Goal: Task Accomplishment & Management: Manage account settings

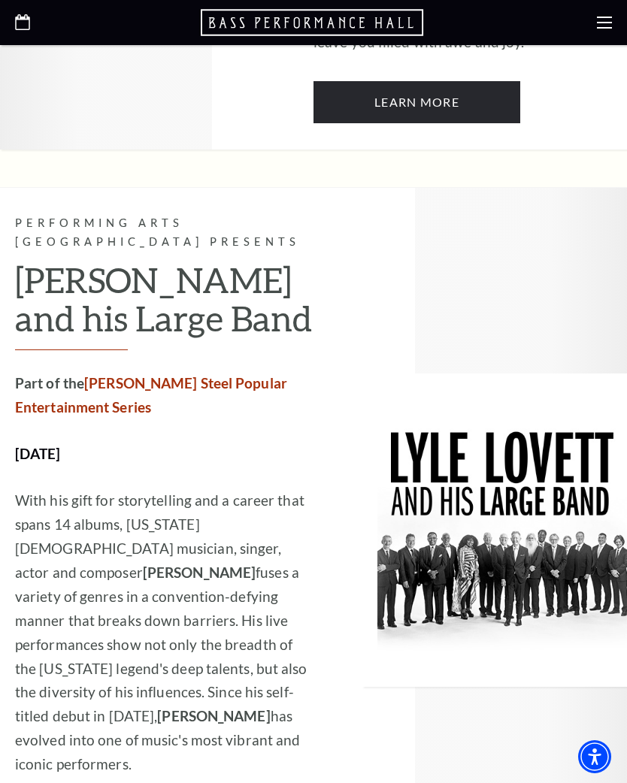
scroll to position [1470, 0]
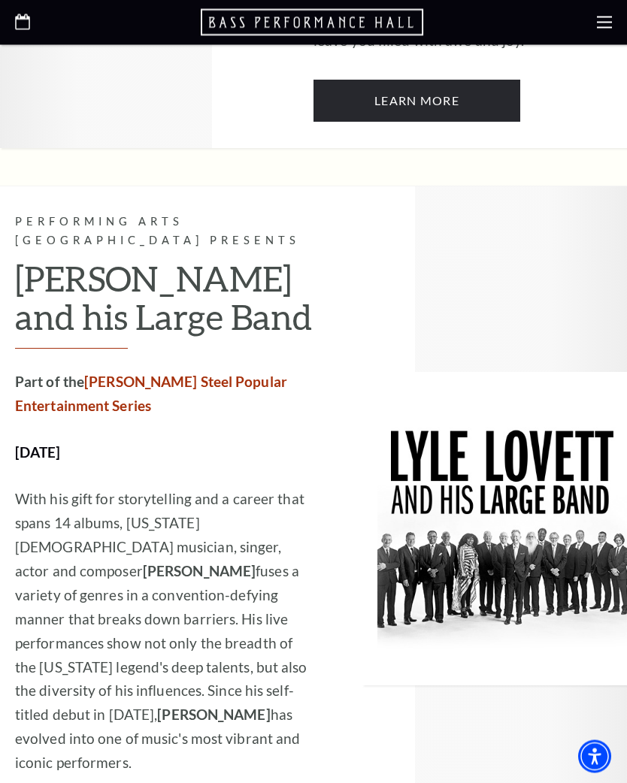
click at [600, 23] on icon at bounding box center [604, 22] width 15 height 15
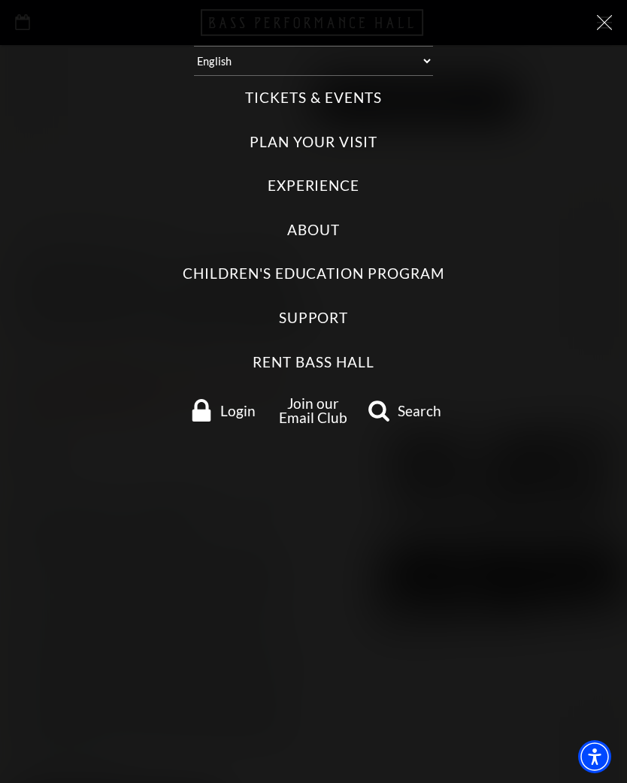
click at [236, 403] on span "Login" at bounding box center [237, 410] width 35 height 14
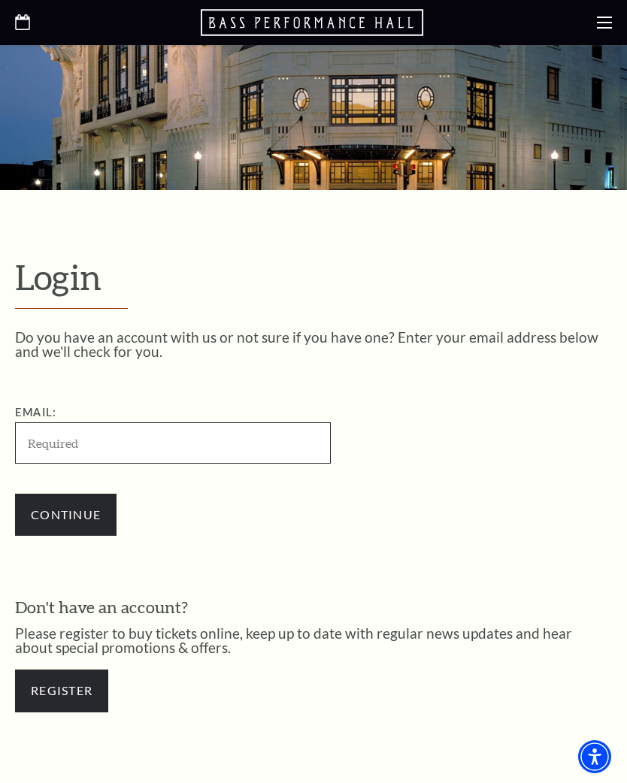
scroll to position [366, 0]
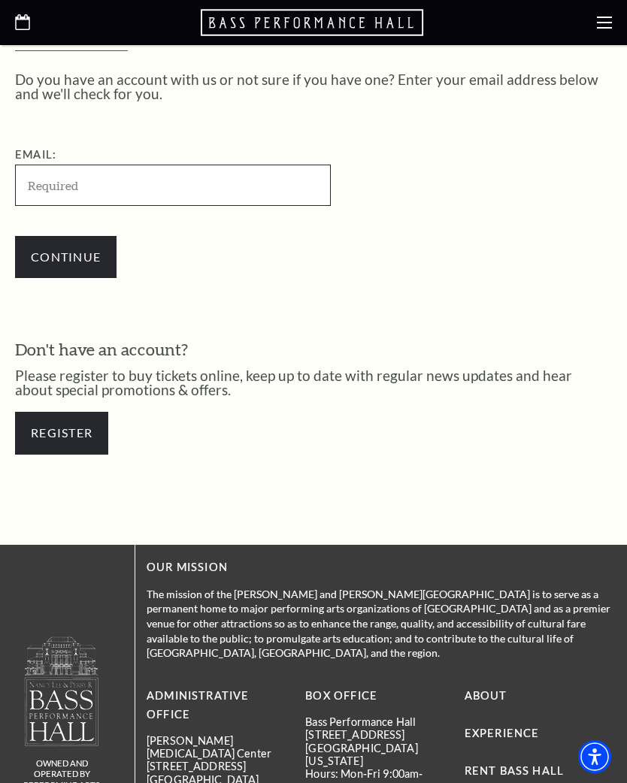
click at [104, 184] on input "Email:" at bounding box center [173, 185] width 316 height 41
type input "[EMAIL_ADDRESS][DOMAIN_NAME]"
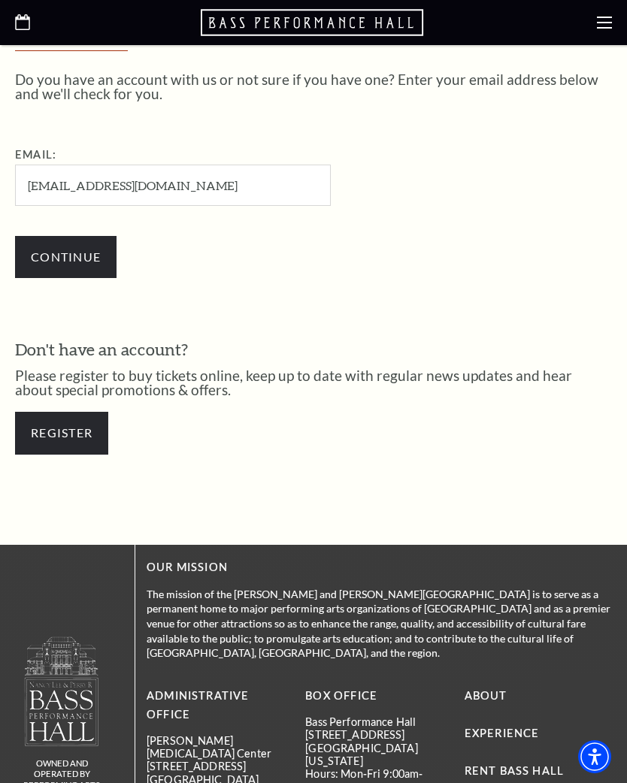
click at [86, 266] on input "Continue" at bounding box center [65, 257] width 101 height 42
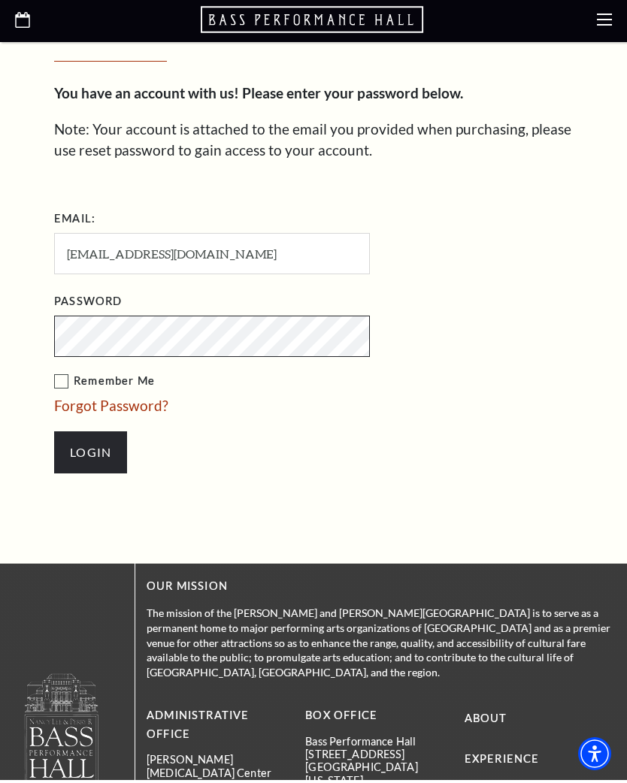
scroll to position [444, 0]
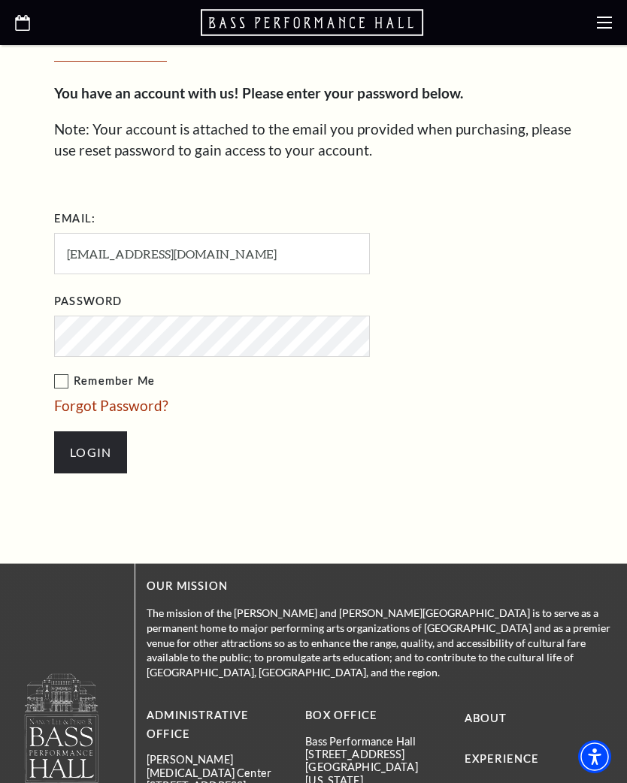
click at [61, 383] on label "Remember Me" at bounding box center [287, 381] width 466 height 19
click at [0, 0] on input "Remember Me" at bounding box center [0, 0] width 0 height 0
click at [84, 455] on input "Login" at bounding box center [90, 452] width 73 height 42
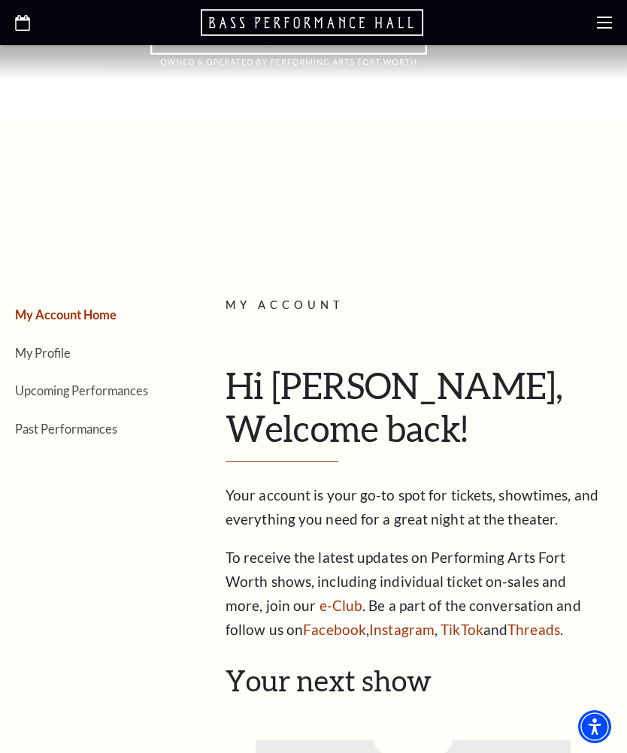
click at [56, 356] on link "My Profile" at bounding box center [43, 353] width 56 height 14
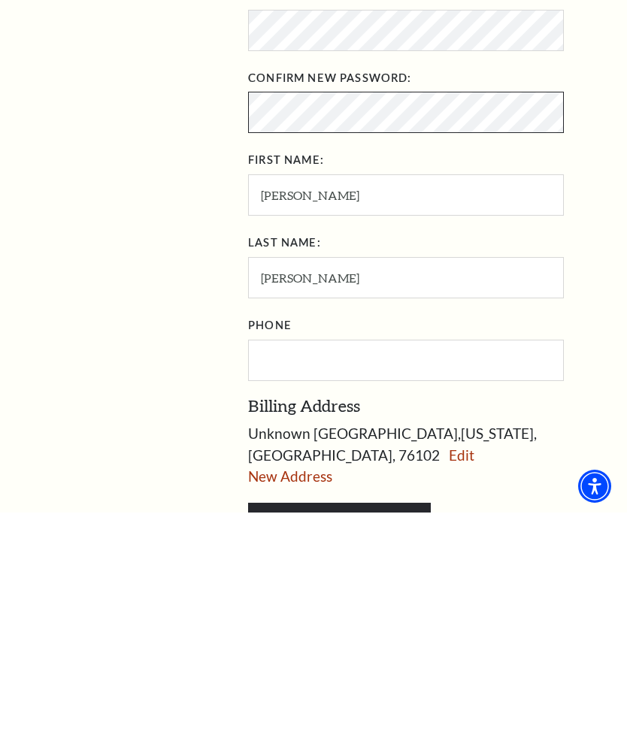
scroll to position [497, 0]
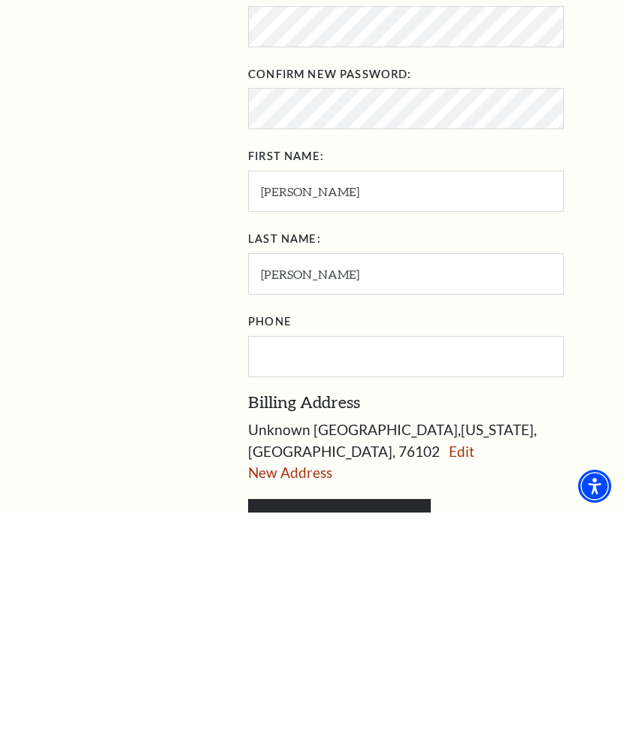
click at [371, 739] on input "UPDATE INFORMATION" at bounding box center [339, 760] width 183 height 42
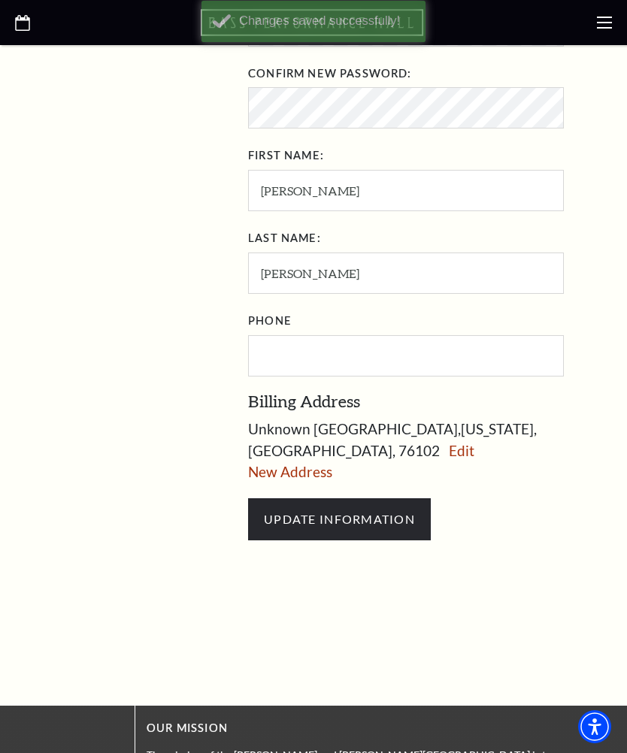
click at [474, 442] on link "Edit" at bounding box center [462, 450] width 26 height 17
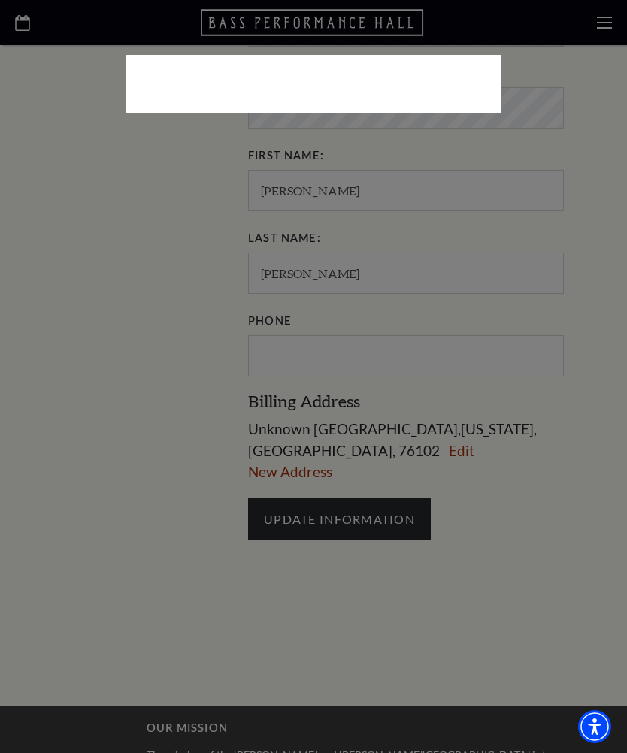
select select "1"
select select "TX"
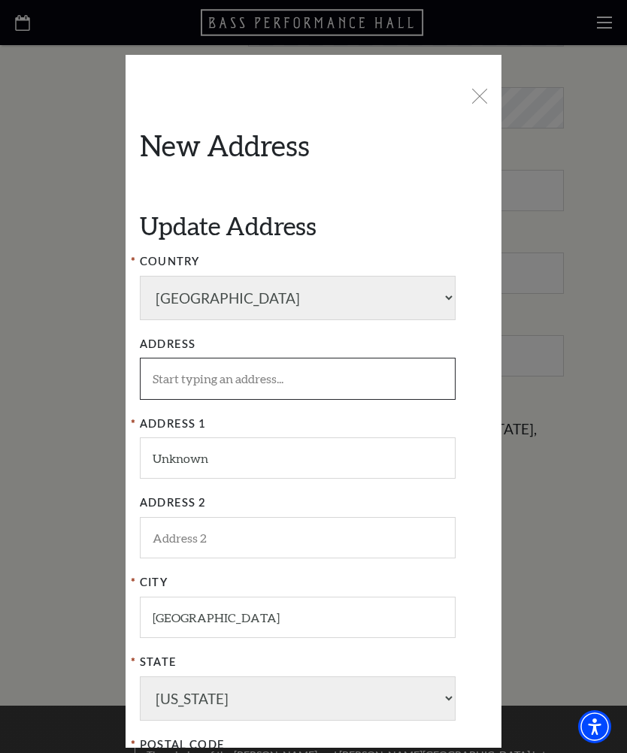
click at [285, 358] on input "Address" at bounding box center [298, 378] width 316 height 41
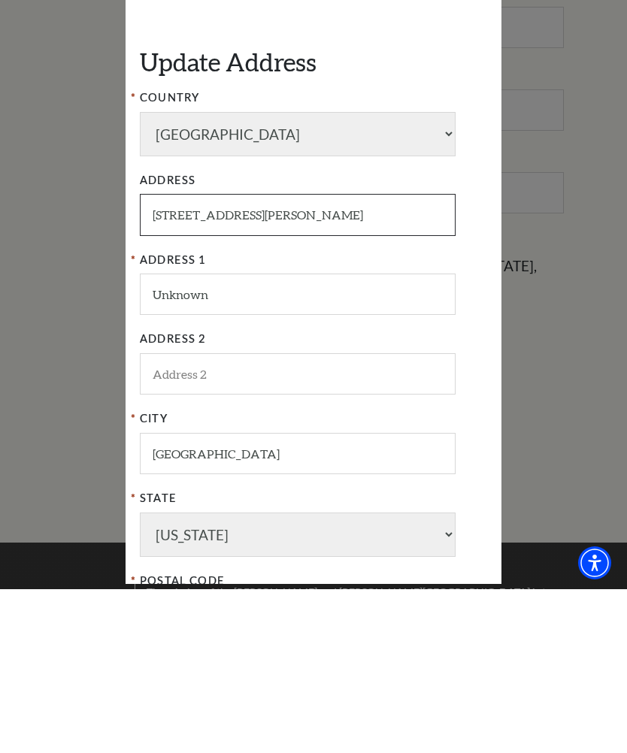
type input "891-B Sandy Beach Rd"
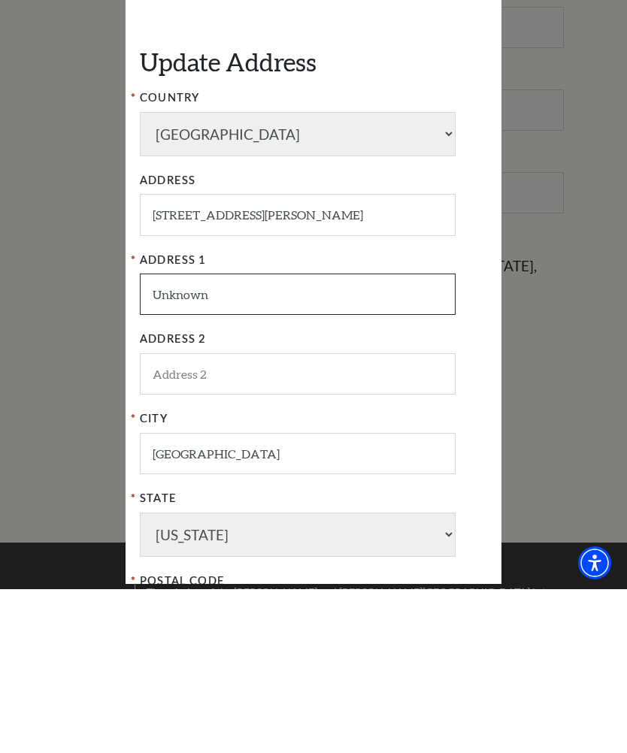
click at [242, 437] on input "Unknown" at bounding box center [298, 457] width 316 height 41
type input "U"
type input "891-B Sandy Beach Rd"
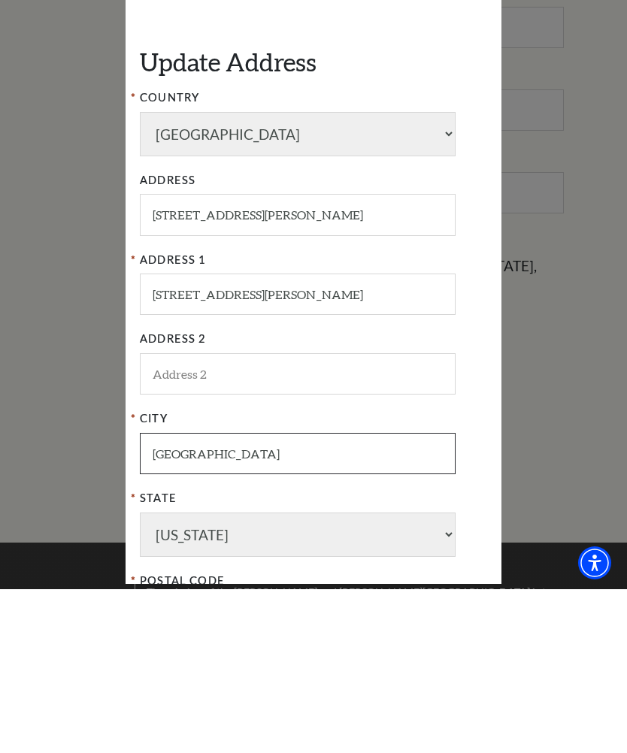
click at [253, 597] on input "Fort Worth" at bounding box center [298, 617] width 316 height 41
type input "F"
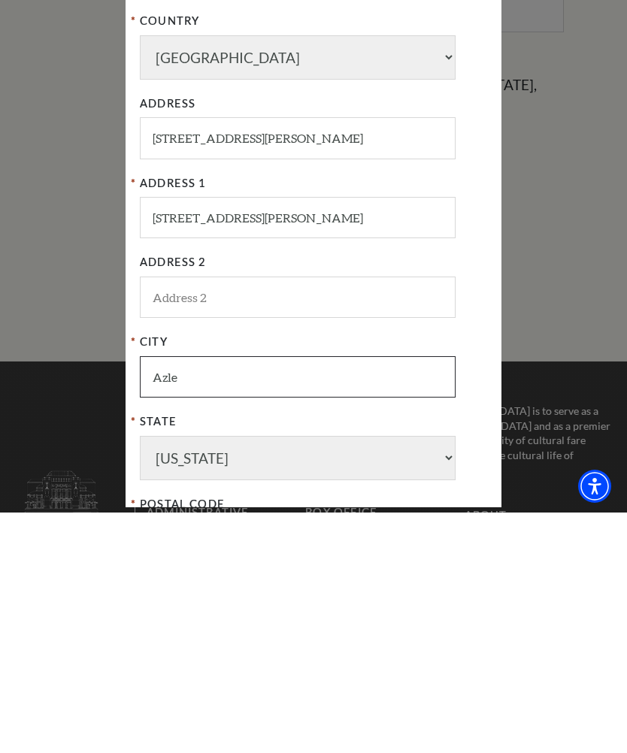
scroll to position [848, 0]
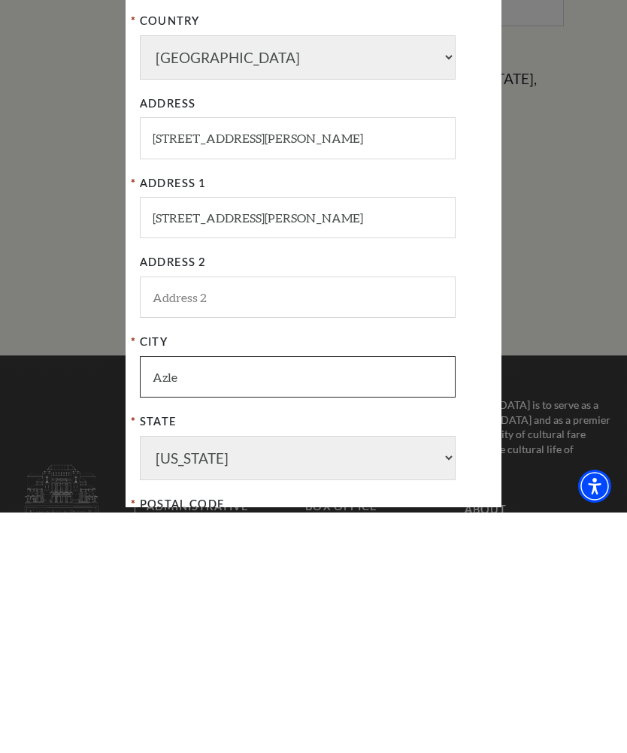
type input "Azle"
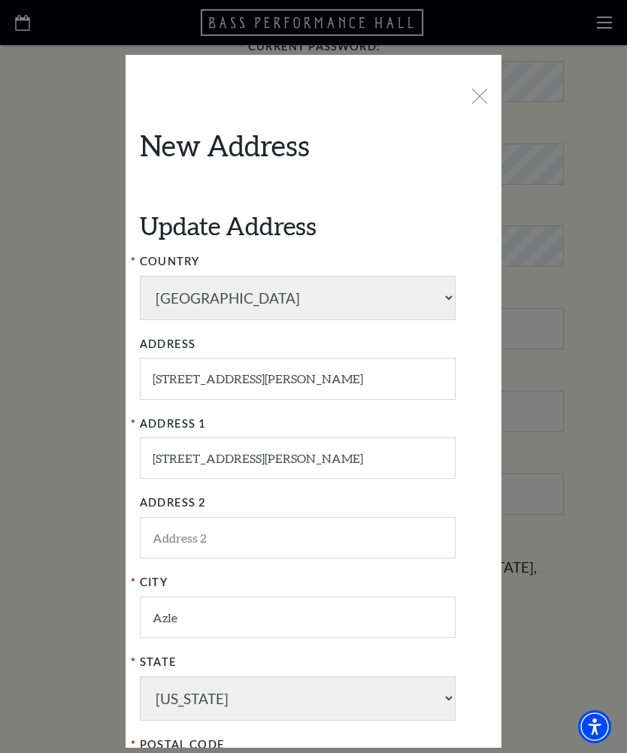
scroll to position [599, 0]
type input "76020"
click at [281, 358] on input "891-B Sandy Beach Rd" at bounding box center [298, 378] width 316 height 41
type input "8"
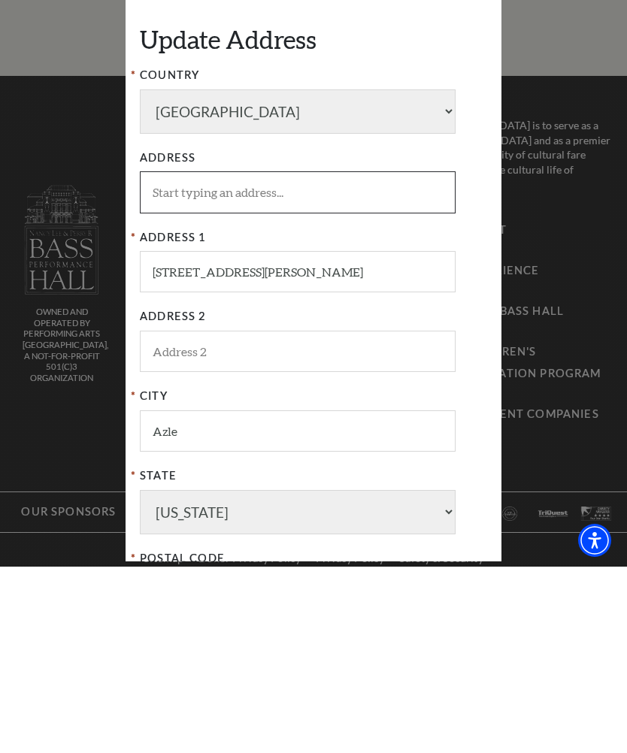
scroll to position [1228, 0]
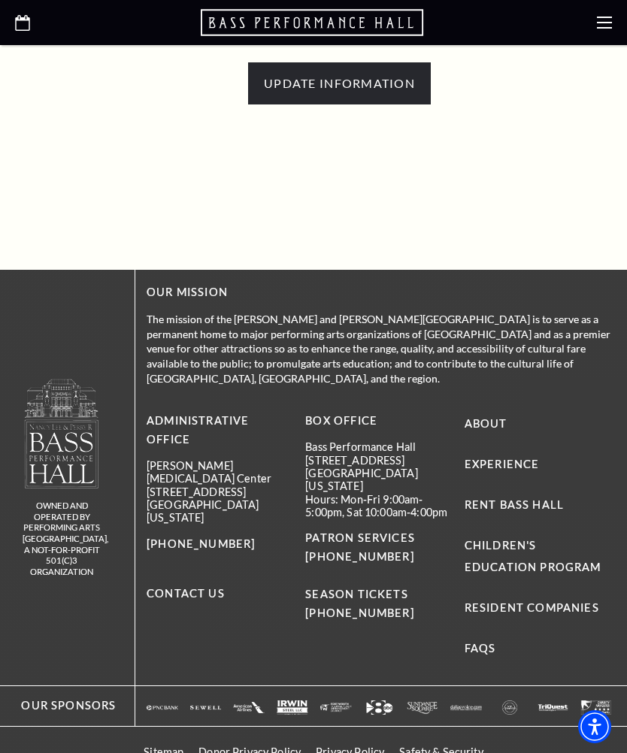
click at [603, 27] on use at bounding box center [604, 23] width 15 height 12
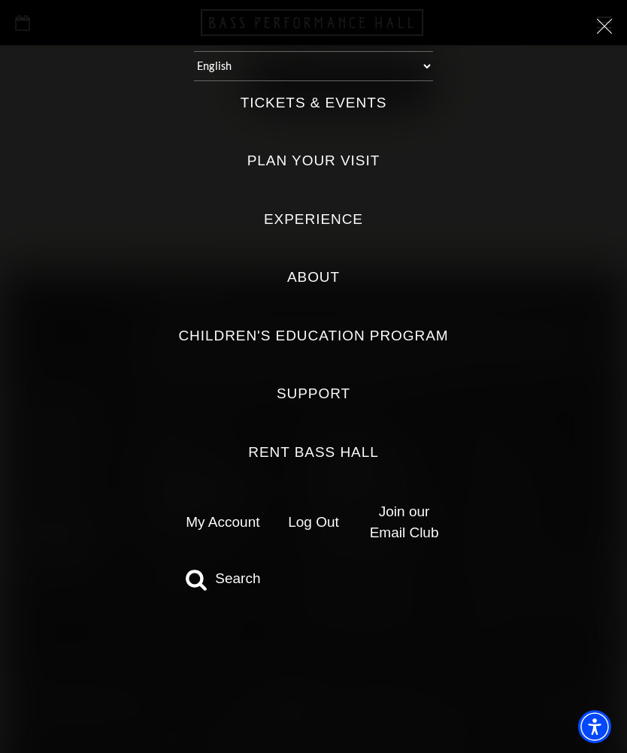
click at [228, 514] on link "My Account" at bounding box center [223, 522] width 74 height 16
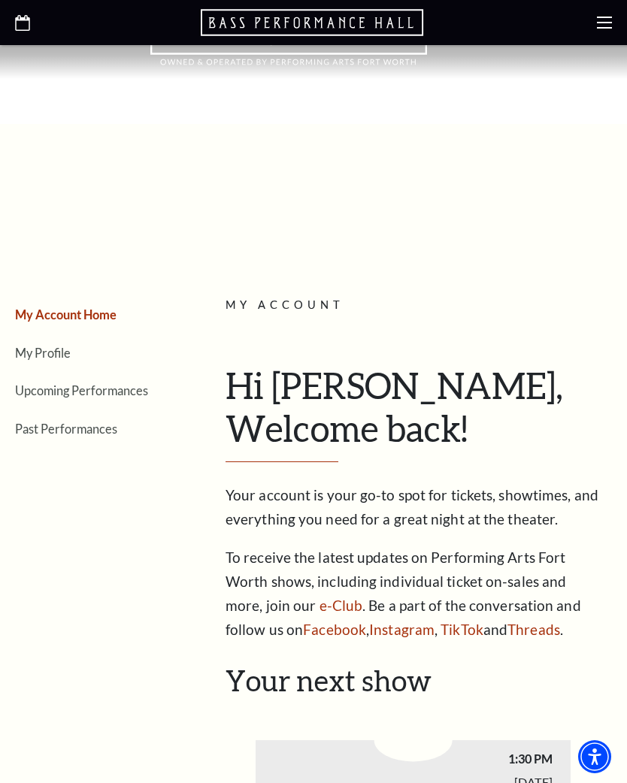
click at [54, 353] on link "My Profile" at bounding box center [43, 353] width 56 height 14
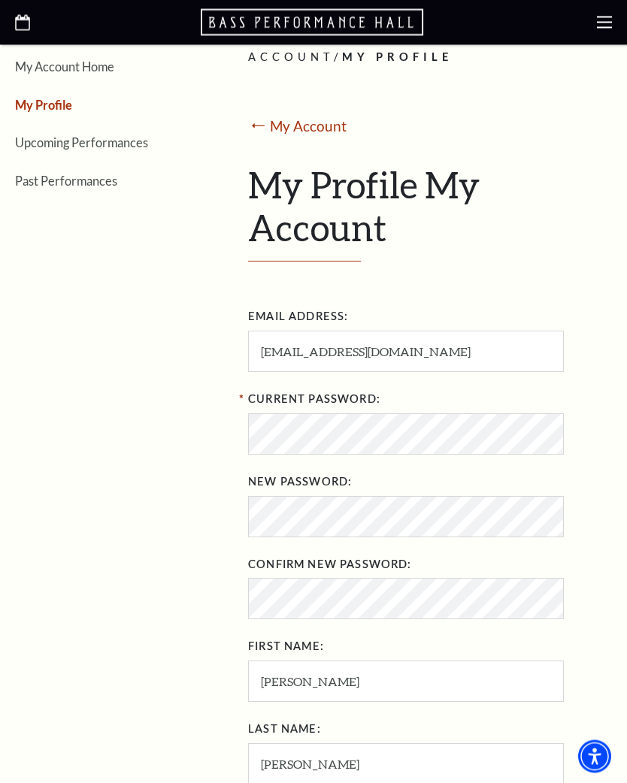
scroll to position [248, 0]
click at [606, 26] on icon at bounding box center [604, 22] width 15 height 15
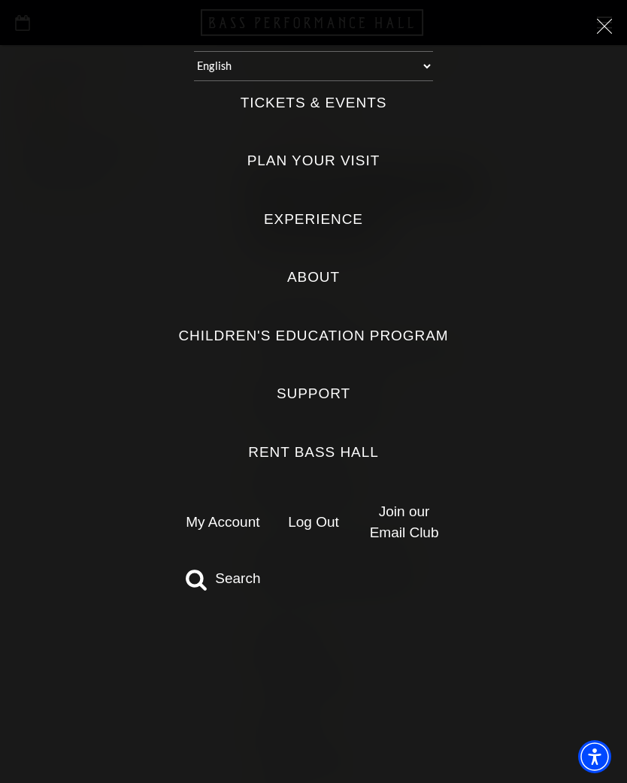
click at [317, 514] on link "Log Out" at bounding box center [313, 522] width 51 height 16
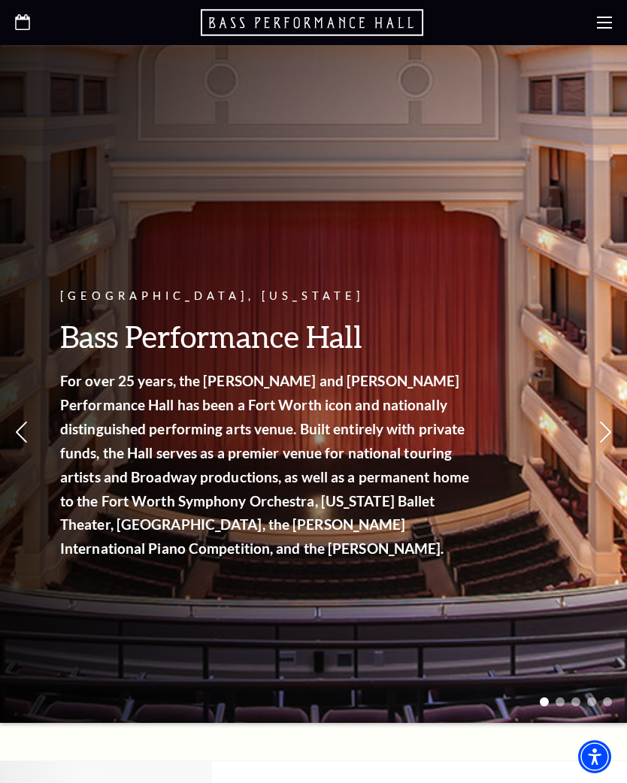
click at [608, 18] on use at bounding box center [604, 23] width 15 height 12
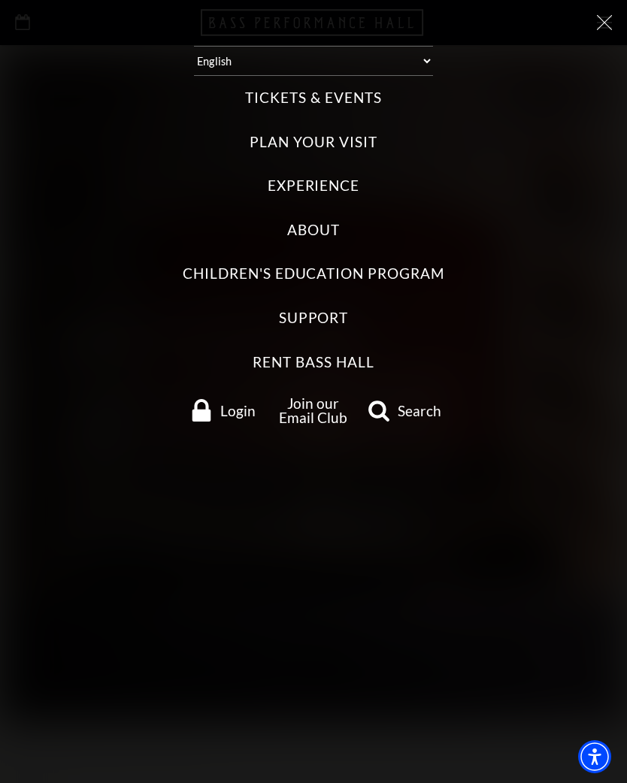
click at [237, 406] on span "Login" at bounding box center [237, 410] width 35 height 14
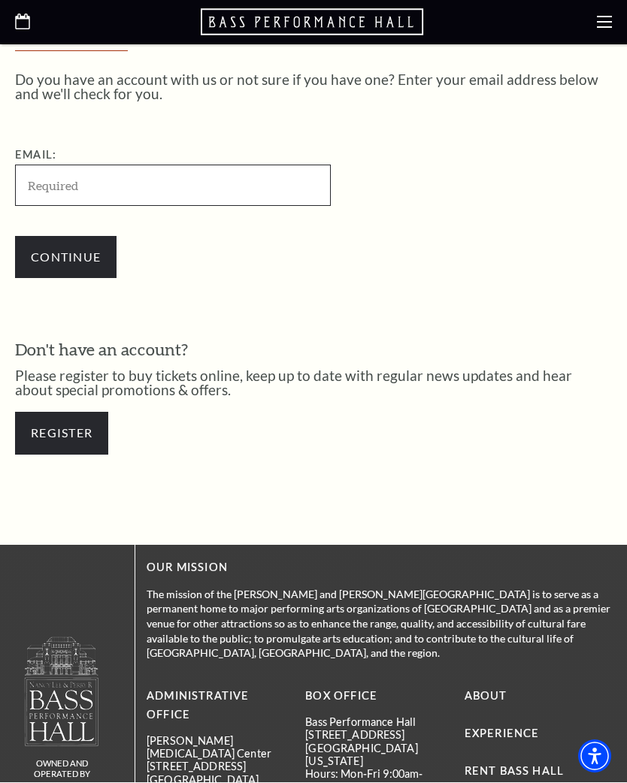
scroll to position [366, 0]
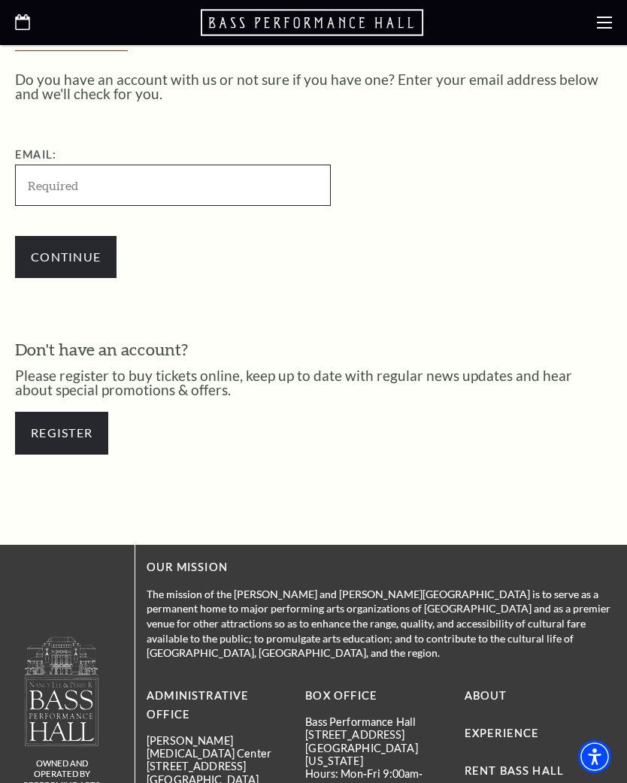
click at [124, 191] on input "Email:" at bounding box center [173, 185] width 316 height 41
type input "[EMAIL_ADDRESS][DOMAIN_NAME]"
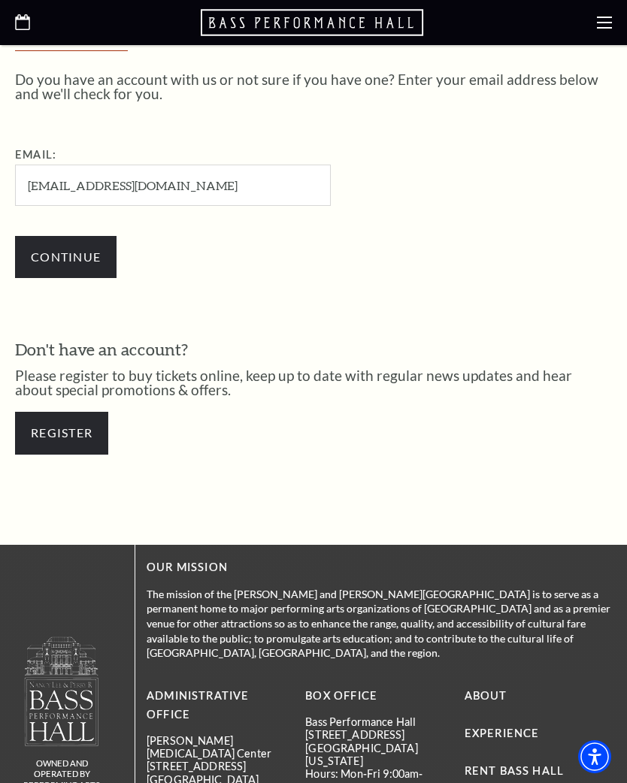
click at [91, 255] on input "Continue" at bounding box center [65, 257] width 101 height 42
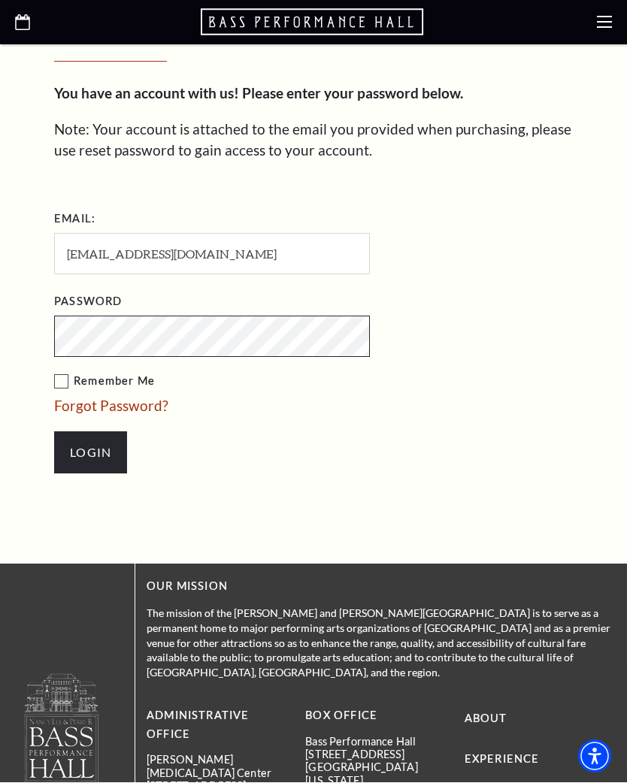
scroll to position [444, 0]
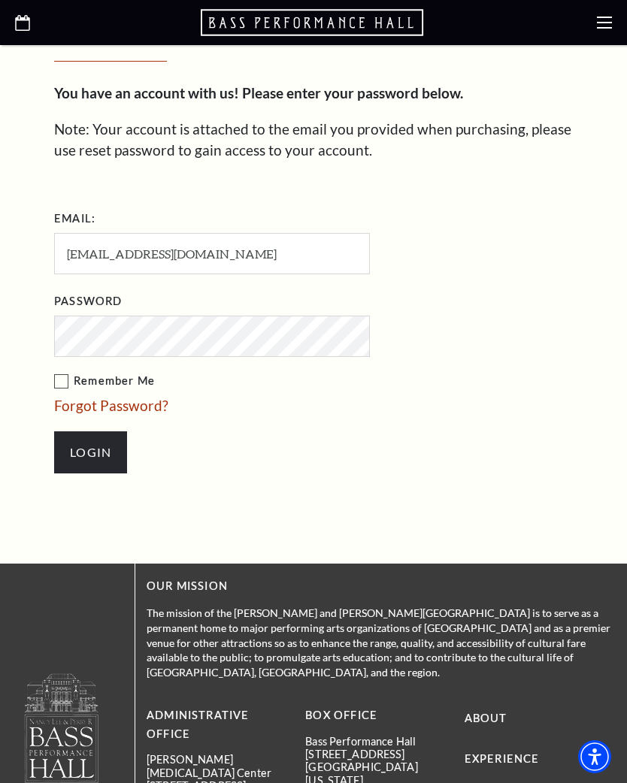
click at [67, 380] on label "Remember Me" at bounding box center [287, 381] width 466 height 19
click at [0, 0] on input "Remember Me" at bounding box center [0, 0] width 0 height 0
click at [102, 452] on input "Login" at bounding box center [90, 452] width 73 height 42
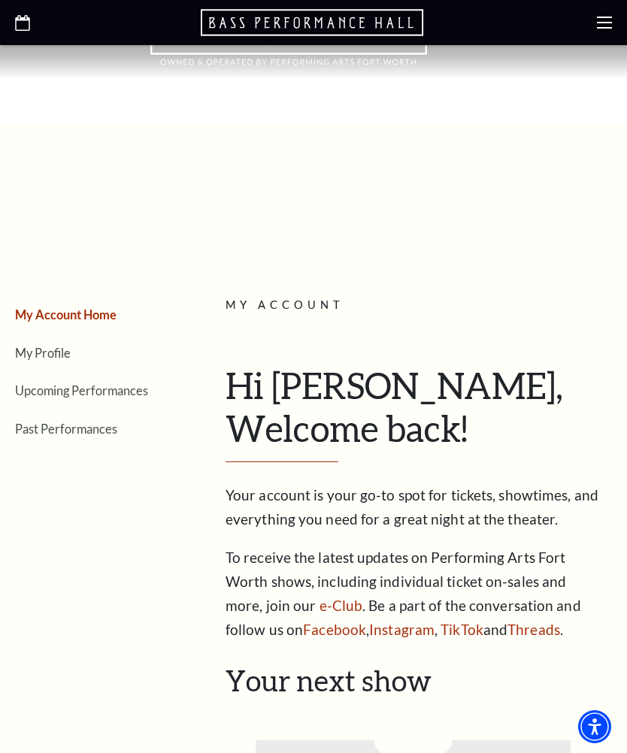
click at [603, 26] on icon at bounding box center [604, 22] width 15 height 15
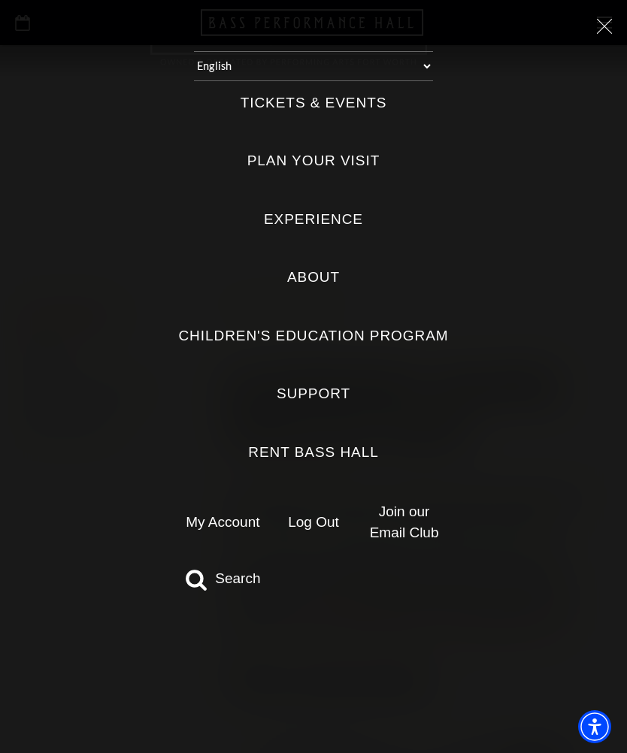
click at [319, 514] on link "Log Out" at bounding box center [313, 522] width 51 height 16
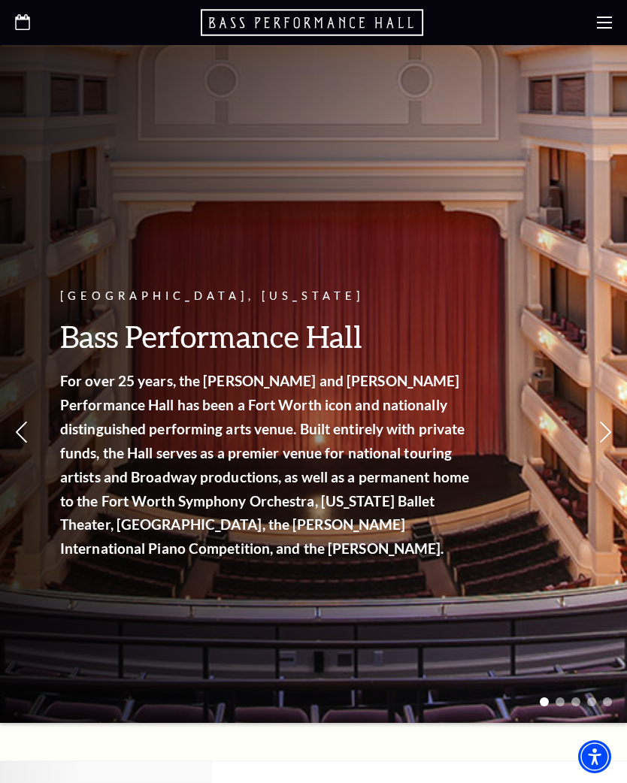
click at [605, 20] on icon at bounding box center [604, 22] width 15 height 15
